Goal: Task Accomplishment & Management: Complete application form

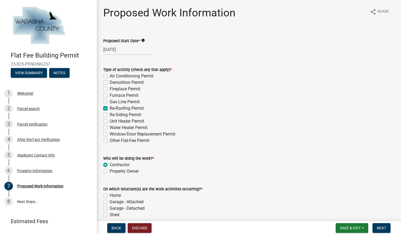
scroll to position [84, 0]
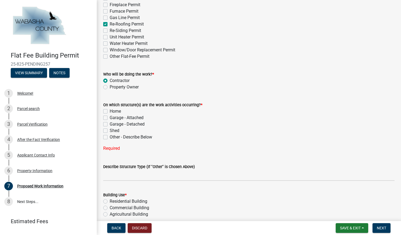
click at [110, 112] on label "Home" at bounding box center [115, 111] width 11 height 6
click at [110, 112] on input "Home" at bounding box center [111, 109] width 3 height 3
checkbox input "true"
checkbox input "false"
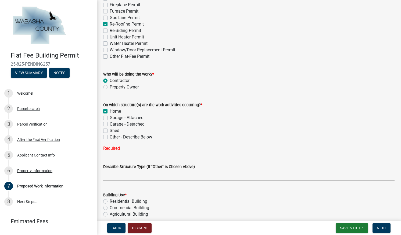
checkbox input "false"
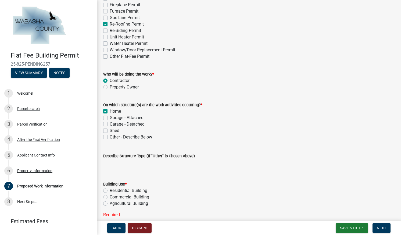
click at [110, 124] on label "Garage - Detached" at bounding box center [127, 124] width 35 height 6
click at [110, 124] on input "Garage - Detached" at bounding box center [111, 122] width 3 height 3
checkbox input "true"
checkbox input "false"
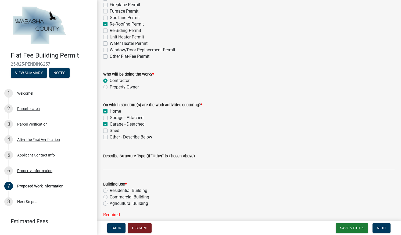
checkbox input "true"
checkbox input "false"
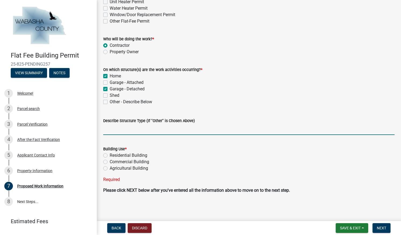
click at [207, 130] on input "Describe Structure Type (If "Other" is Chosen Above)" at bounding box center [249, 129] width 292 height 11
click at [110, 155] on label "Residential Building" at bounding box center [129, 155] width 38 height 6
click at [110, 155] on input "Residential Building" at bounding box center [111, 153] width 3 height 3
radio input "true"
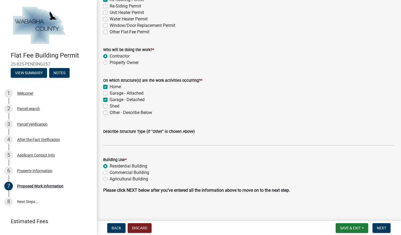
scroll to position [109, 0]
click at [382, 226] on span "Next" at bounding box center [381, 228] width 9 height 4
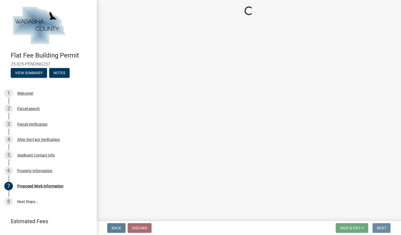
scroll to position [0, 0]
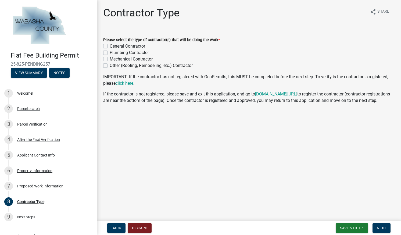
click at [110, 45] on label "General Contractor" at bounding box center [128, 46] width 36 height 6
click at [110, 45] on input "General Contractor" at bounding box center [111, 44] width 3 height 3
checkbox input "true"
checkbox input "false"
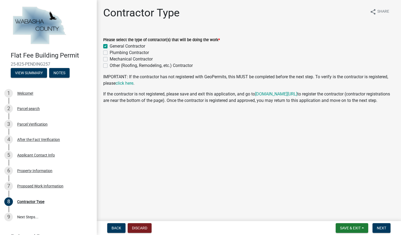
checkbox input "false"
click at [380, 231] on button "Next" at bounding box center [382, 228] width 18 height 10
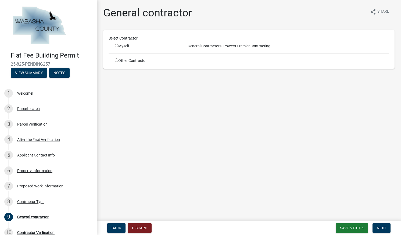
click at [117, 45] on input "radio" at bounding box center [116, 45] width 3 height 3
radio input "true"
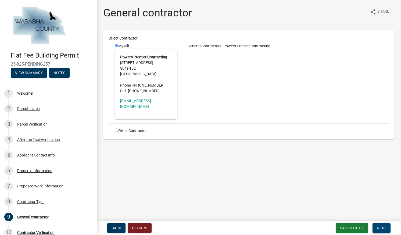
click at [388, 231] on button "Next" at bounding box center [382, 228] width 18 height 10
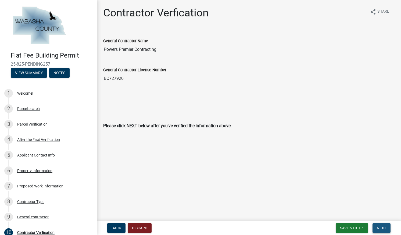
click at [380, 228] on span "Next" at bounding box center [381, 228] width 9 height 4
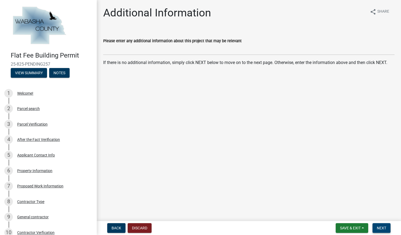
click at [382, 229] on span "Next" at bounding box center [381, 228] width 9 height 4
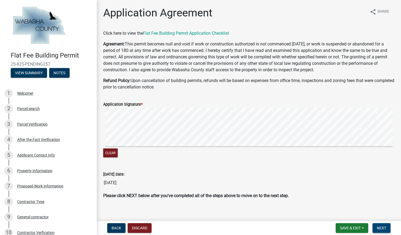
click at [383, 232] on button "Next" at bounding box center [382, 228] width 18 height 10
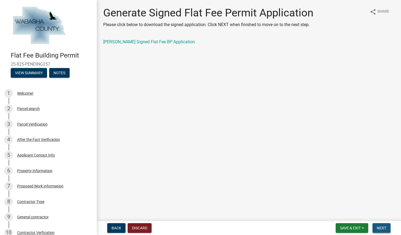
click at [388, 226] on button "Next" at bounding box center [382, 228] width 18 height 10
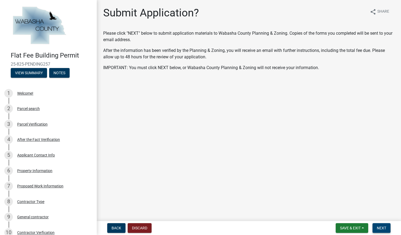
click at [380, 228] on span "Next" at bounding box center [381, 228] width 9 height 4
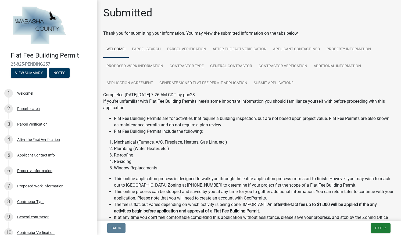
scroll to position [160, 0]
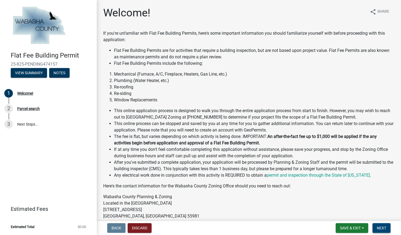
click at [380, 232] on button "Next" at bounding box center [382, 228] width 18 height 10
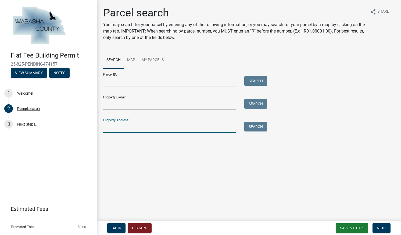
click at [164, 131] on input "Property Address:" at bounding box center [169, 127] width 133 height 11
type input "68135 County Road 76"
click at [381, 226] on span "Next" at bounding box center [381, 228] width 9 height 4
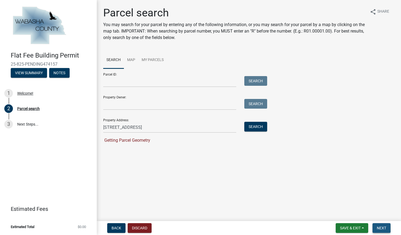
click at [382, 229] on span "Next" at bounding box center [381, 228] width 9 height 4
click at [255, 130] on button "Search" at bounding box center [256, 127] width 23 height 10
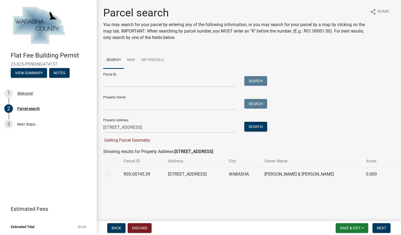
click at [113, 171] on label at bounding box center [113, 171] width 0 height 0
click at [113, 175] on input "radio" at bounding box center [114, 172] width 3 height 3
radio input "true"
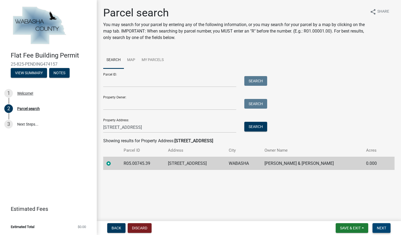
click at [382, 226] on span "Next" at bounding box center [381, 228] width 9 height 4
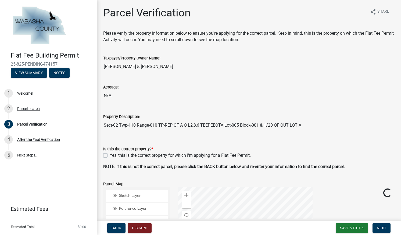
click at [110, 154] on label "Yes, this is the correct property for which I'm applying for a Flat Fee Permit." at bounding box center [180, 155] width 141 height 6
click at [110, 154] on input "Yes, this is the correct property for which I'm applying for a Flat Fee Permit." at bounding box center [111, 153] width 3 height 3
checkbox input "true"
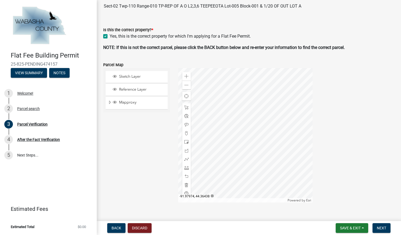
scroll to position [173, 0]
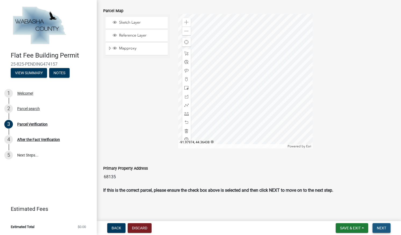
click at [381, 229] on span "Next" at bounding box center [381, 228] width 9 height 4
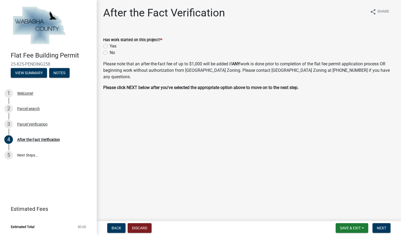
click at [110, 51] on label "No" at bounding box center [112, 52] width 5 height 6
click at [110, 51] on input "No" at bounding box center [111, 50] width 3 height 3
radio input "true"
click at [380, 228] on span "Next" at bounding box center [381, 228] width 9 height 4
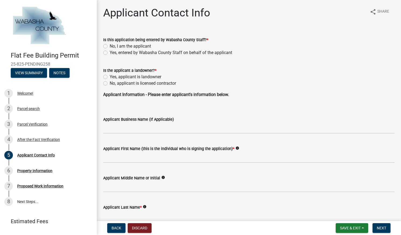
click at [110, 45] on label "No, I am the applicant" at bounding box center [130, 46] width 41 height 6
click at [110, 45] on input "No, I am the applicant" at bounding box center [111, 44] width 3 height 3
radio input "true"
click at [110, 85] on label "No, applicant is licensed contractor" at bounding box center [143, 83] width 66 height 6
click at [110, 84] on input "No, applicant is licensed contractor" at bounding box center [111, 81] width 3 height 3
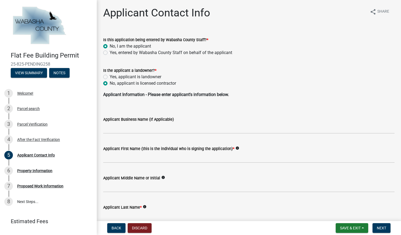
radio input "true"
click at [135, 130] on input "Applicant Business Name (If Applicable)" at bounding box center [249, 128] width 292 height 11
type input "Powers Premier Contracting"
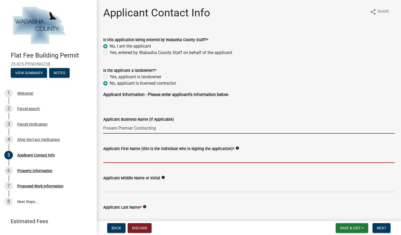
type input "[PERSON_NAME]"
type input "Powers"
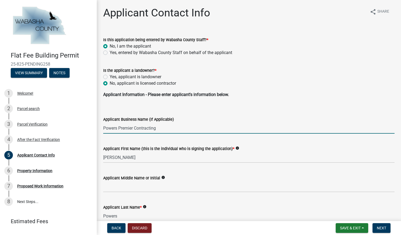
type input "[STREET_ADDRESS]"
type input "[GEOGRAPHIC_DATA]"
type input "55441"
type input "[PHONE_NUMBER]"
type input "[EMAIL_ADDRESS][DOMAIN_NAME]"
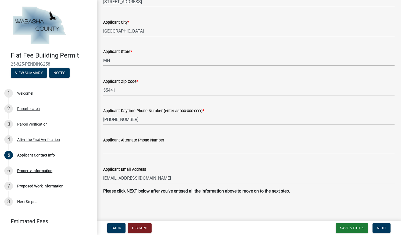
scroll to position [274, 0]
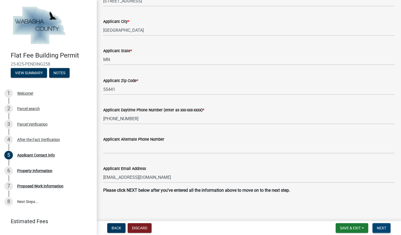
click at [382, 231] on button "Next" at bounding box center [382, 228] width 18 height 10
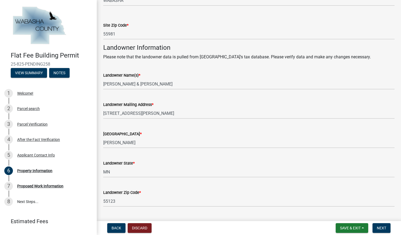
scroll to position [196, 0]
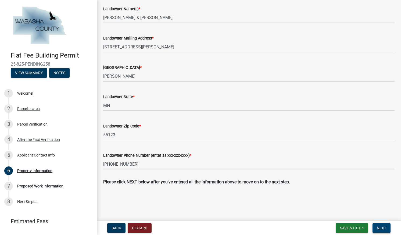
click at [384, 228] on span "Next" at bounding box center [381, 228] width 9 height 4
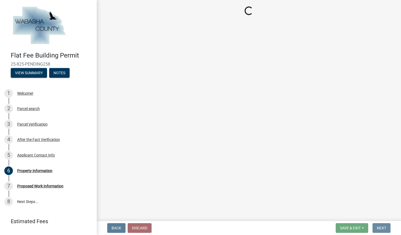
scroll to position [0, 0]
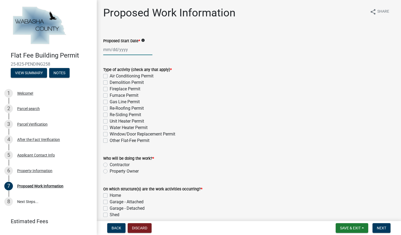
click at [111, 48] on div at bounding box center [127, 49] width 49 height 11
select select "9"
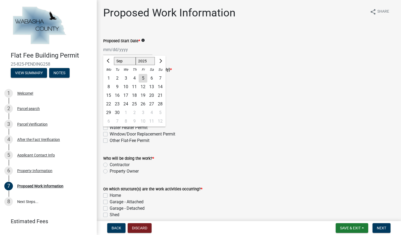
click at [117, 87] on div "9" at bounding box center [117, 87] width 9 height 9
type input "[DATE]"
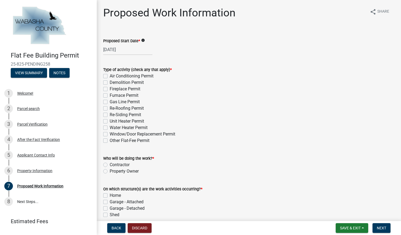
click at [110, 107] on label "Re-Roofing Permit" at bounding box center [127, 108] width 34 height 6
click at [110, 107] on input "Re-Roofing Permit" at bounding box center [111, 106] width 3 height 3
checkbox input "true"
checkbox input "false"
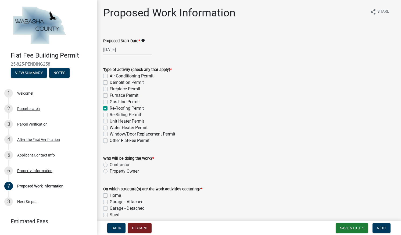
checkbox input "false"
checkbox input "true"
checkbox input "false"
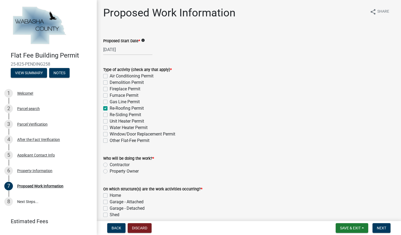
checkbox input "false"
click at [110, 165] on label "Contractor" at bounding box center [120, 165] width 20 height 6
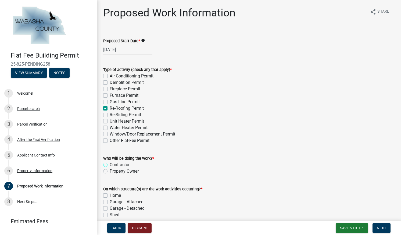
click at [110, 165] on input "Contractor" at bounding box center [111, 163] width 3 height 3
radio input "true"
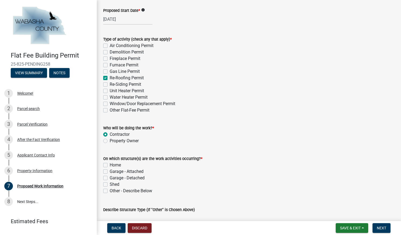
click at [110, 176] on label "Garage - Detached" at bounding box center [127, 178] width 35 height 6
click at [110, 176] on input "Garage - Detached" at bounding box center [111, 176] width 3 height 3
checkbox input "true"
checkbox input "false"
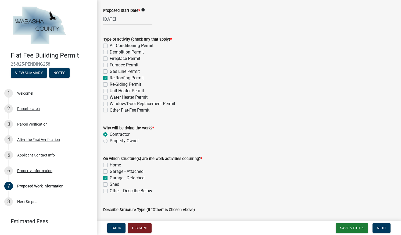
checkbox input "true"
checkbox input "false"
click at [110, 163] on label "Home" at bounding box center [115, 165] width 11 height 6
click at [110, 163] on input "Home" at bounding box center [111, 163] width 3 height 3
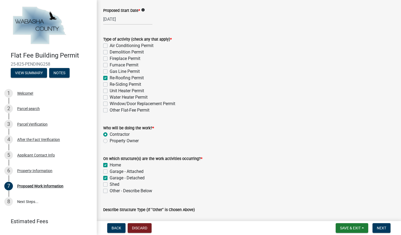
checkbox input "true"
checkbox input "false"
checkbox input "true"
checkbox input "false"
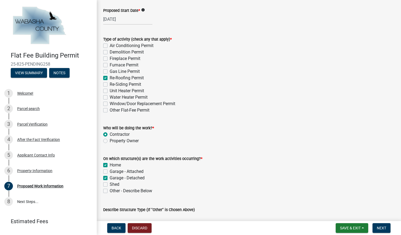
scroll to position [109, 0]
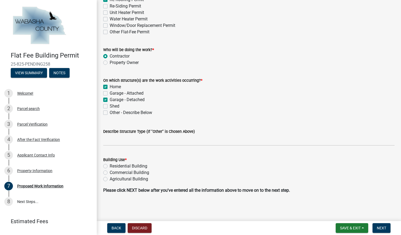
click at [110, 167] on label "Residential Building" at bounding box center [129, 166] width 38 height 6
click at [110, 167] on input "Residential Building" at bounding box center [111, 164] width 3 height 3
radio input "true"
click at [381, 231] on button "Next" at bounding box center [382, 228] width 18 height 10
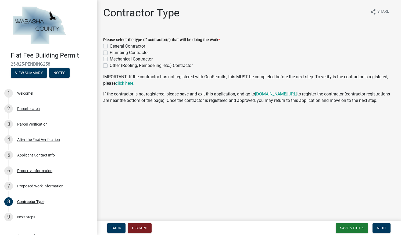
click at [110, 46] on label "General Contractor" at bounding box center [128, 46] width 36 height 6
click at [110, 46] on input "General Contractor" at bounding box center [111, 44] width 3 height 3
checkbox input "true"
checkbox input "false"
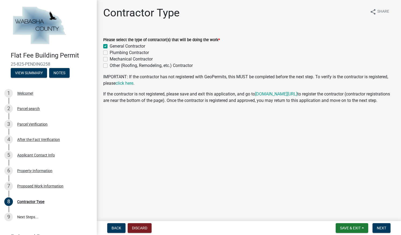
checkbox input "false"
click at [381, 229] on span "Next" at bounding box center [381, 228] width 9 height 4
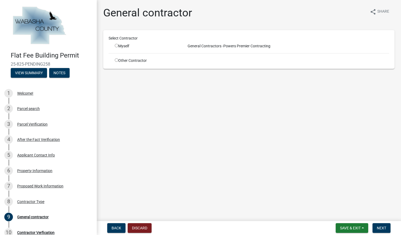
click at [116, 46] on input "radio" at bounding box center [116, 45] width 3 height 3
radio input "true"
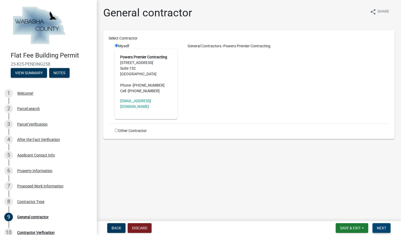
click at [382, 230] on span "Next" at bounding box center [381, 228] width 9 height 4
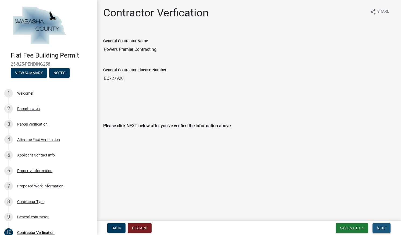
click at [380, 229] on span "Next" at bounding box center [381, 228] width 9 height 4
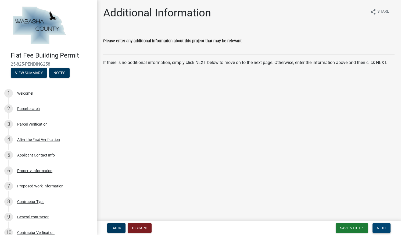
click at [377, 228] on span "Next" at bounding box center [381, 228] width 9 height 4
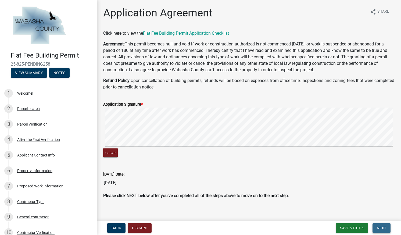
click at [380, 227] on span "Next" at bounding box center [381, 228] width 9 height 4
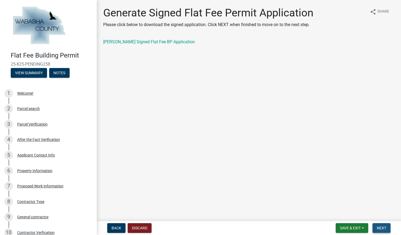
click at [378, 228] on span "Next" at bounding box center [381, 228] width 9 height 4
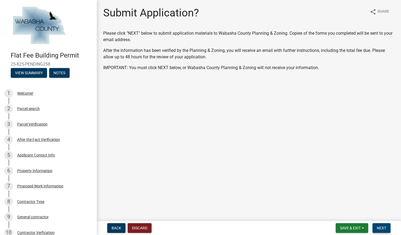
click at [378, 228] on span "Next" at bounding box center [381, 228] width 9 height 4
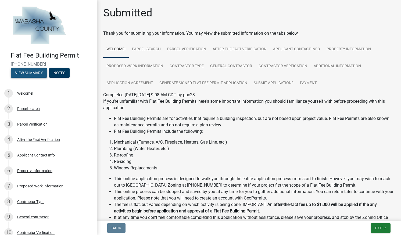
click at [25, 73] on button "View Summary" at bounding box center [29, 73] width 36 height 10
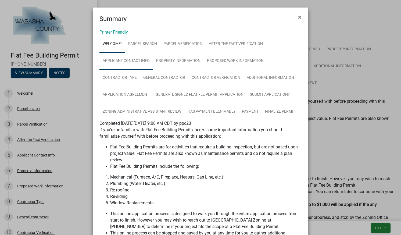
click at [120, 59] on link "Applicant Contact Info" at bounding box center [127, 60] width 54 height 17
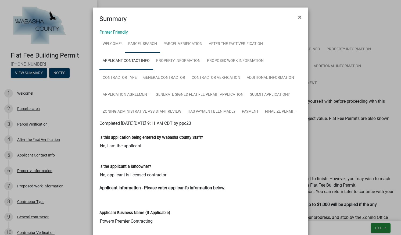
click at [152, 48] on link "Parcel search" at bounding box center [142, 44] width 35 height 17
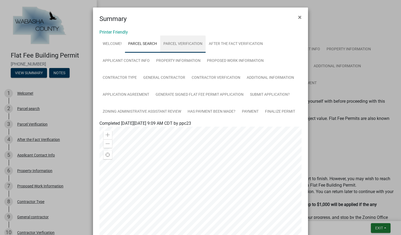
click at [182, 47] on link "Parcel Verification" at bounding box center [182, 44] width 45 height 17
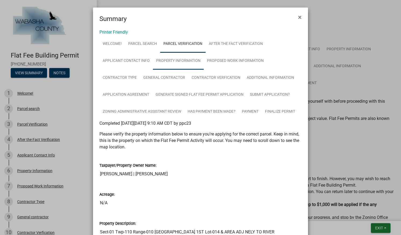
click at [187, 64] on link "Property Information" at bounding box center [178, 60] width 51 height 17
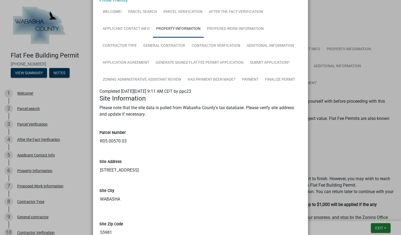
scroll to position [32, 0]
click at [328, 126] on ngb-modal-window "Summary × Printer Friendly Welcome! Parcel search Parcel Verification After the…" at bounding box center [200, 117] width 401 height 235
